Goal: Task Accomplishment & Management: Complete application form

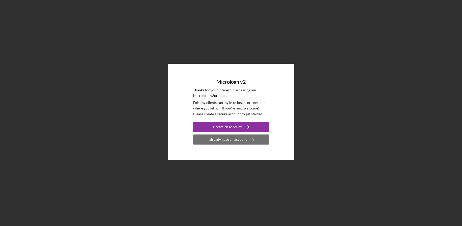
click at [227, 140] on div "I already have an account" at bounding box center [227, 140] width 39 height 10
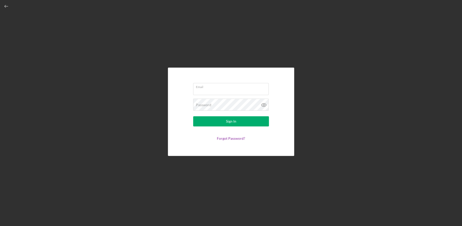
type input "[PERSON_NAME][EMAIL_ADDRESS][DOMAIN_NAME]"
click at [211, 92] on input "[PERSON_NAME][EMAIL_ADDRESS][DOMAIN_NAME]" at bounding box center [231, 89] width 76 height 12
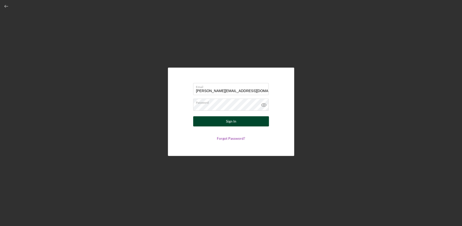
click at [210, 121] on button "Sign In" at bounding box center [231, 121] width 76 height 10
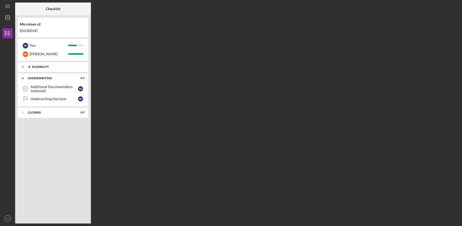
click at [57, 68] on div "Eligibility" at bounding box center [57, 66] width 50 height 3
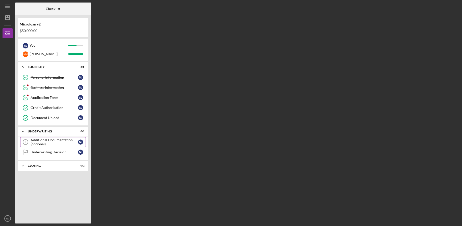
click at [52, 142] on div "Additional Documentation (optional)" at bounding box center [54, 142] width 47 height 8
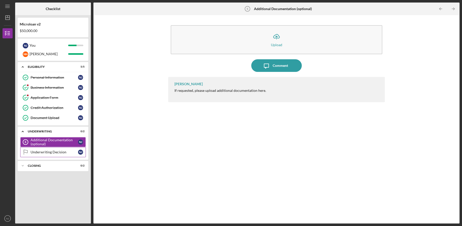
click at [50, 152] on div "Underwriting Decision" at bounding box center [54, 152] width 47 height 4
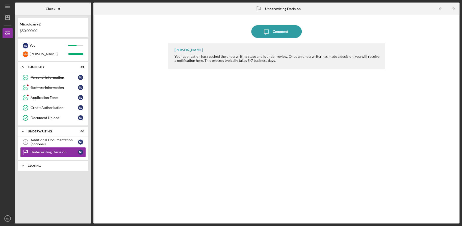
click at [50, 169] on div "Icon/Expander Closing 0 / 2" at bounding box center [53, 166] width 71 height 10
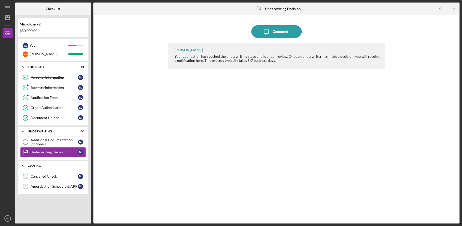
click at [51, 166] on div "Closing" at bounding box center [55, 165] width 54 height 3
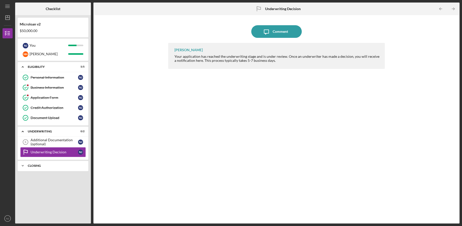
click at [50, 166] on div "Closing" at bounding box center [55, 165] width 54 height 3
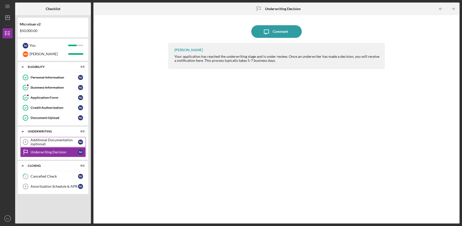
click at [52, 143] on div "Additional Documentation (optional)" at bounding box center [54, 142] width 47 height 8
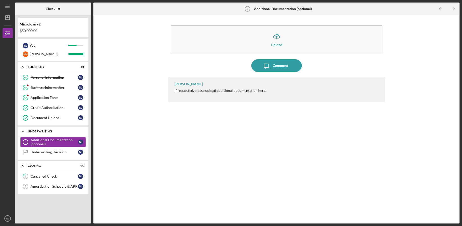
click at [53, 130] on div "Underwriting" at bounding box center [55, 131] width 54 height 3
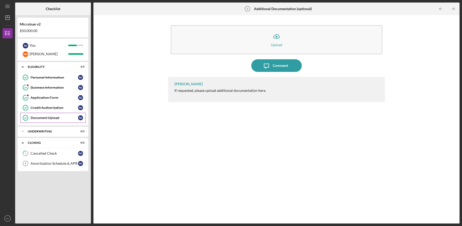
click at [53, 119] on div "Document Upload" at bounding box center [54, 118] width 47 height 4
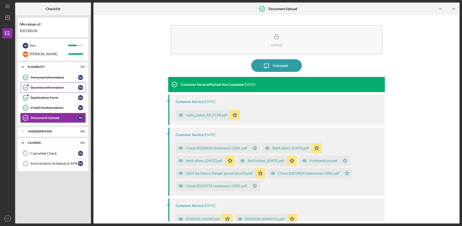
click at [56, 92] on link "Business Information Business Information N J" at bounding box center [53, 88] width 66 height 10
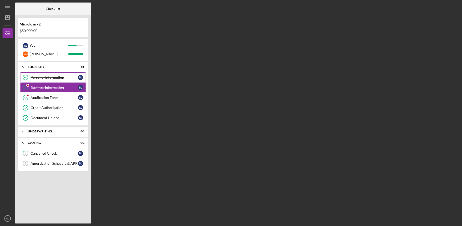
click at [57, 77] on div "Personal Information" at bounding box center [54, 78] width 47 height 4
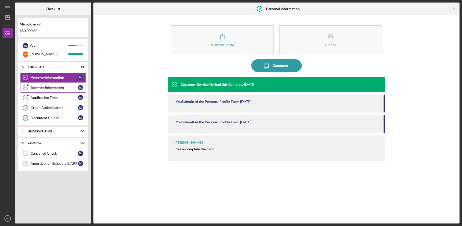
click at [49, 86] on div "Business Information" at bounding box center [54, 88] width 47 height 4
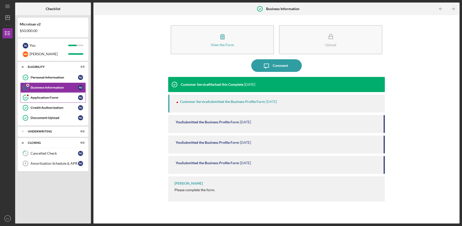
click at [49, 100] on link "Application Form Application Form N J" at bounding box center [53, 98] width 66 height 10
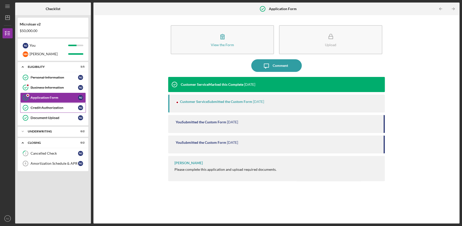
click at [48, 110] on link "Credit Authorization Credit Authorization N J" at bounding box center [53, 108] width 66 height 10
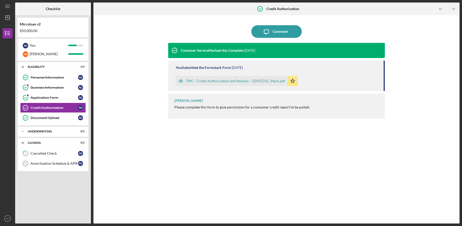
click at [48, 124] on div "Personal Information Personal Information N J Business Information Business Inf…" at bounding box center [53, 98] width 71 height 53
click at [53, 120] on link "Document Upload Document Upload N J" at bounding box center [53, 118] width 66 height 10
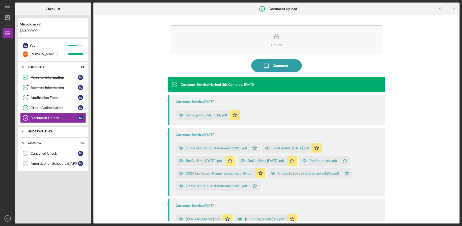
click at [53, 131] on div "Underwriting" at bounding box center [55, 131] width 54 height 3
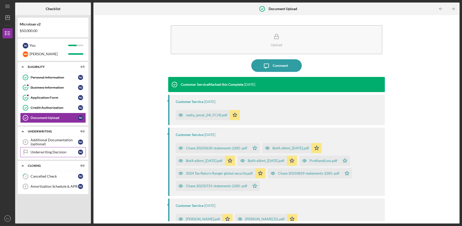
click at [53, 147] on link "Underwriting Decision Underwriting Decision N J" at bounding box center [53, 152] width 66 height 10
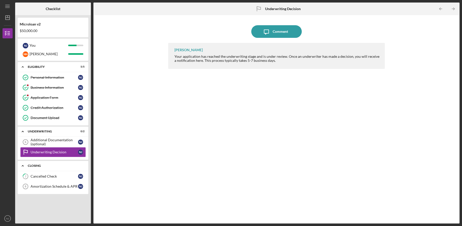
click at [55, 169] on div "Icon/Expander Closing 0 / 2" at bounding box center [53, 166] width 71 height 10
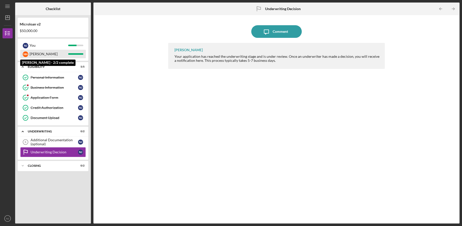
click at [57, 57] on div "[PERSON_NAME]" at bounding box center [49, 54] width 39 height 9
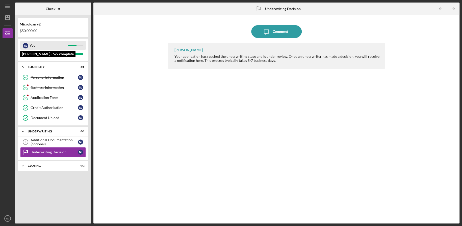
click at [57, 46] on div "You" at bounding box center [49, 45] width 39 height 9
